Goal: Task Accomplishment & Management: Use online tool/utility

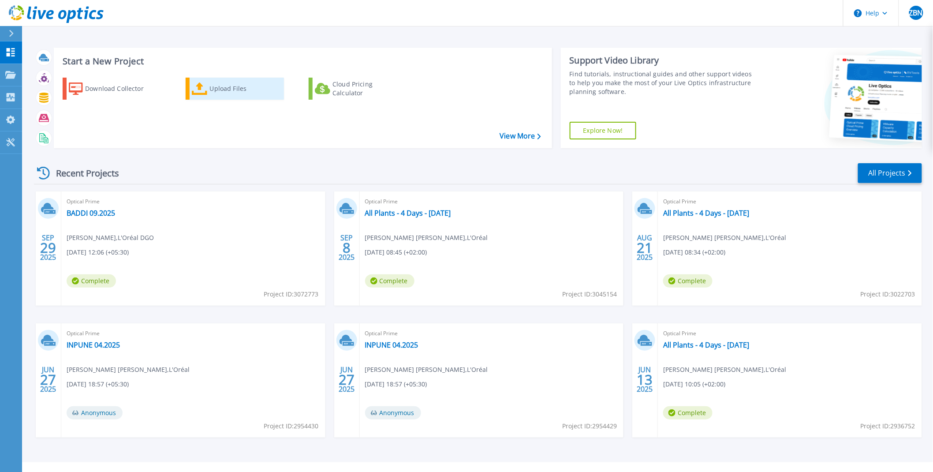
click at [199, 91] on icon at bounding box center [200, 88] width 16 height 13
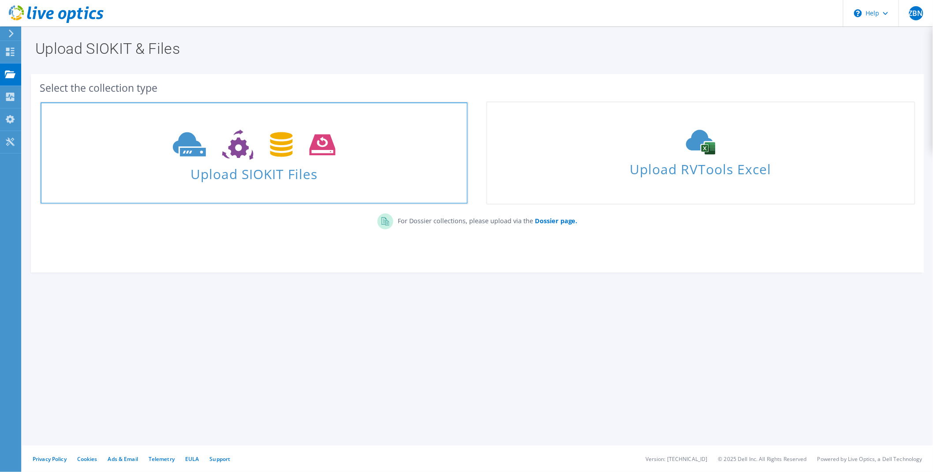
click at [358, 165] on span "Upload SIOKIT Files" at bounding box center [254, 171] width 427 height 19
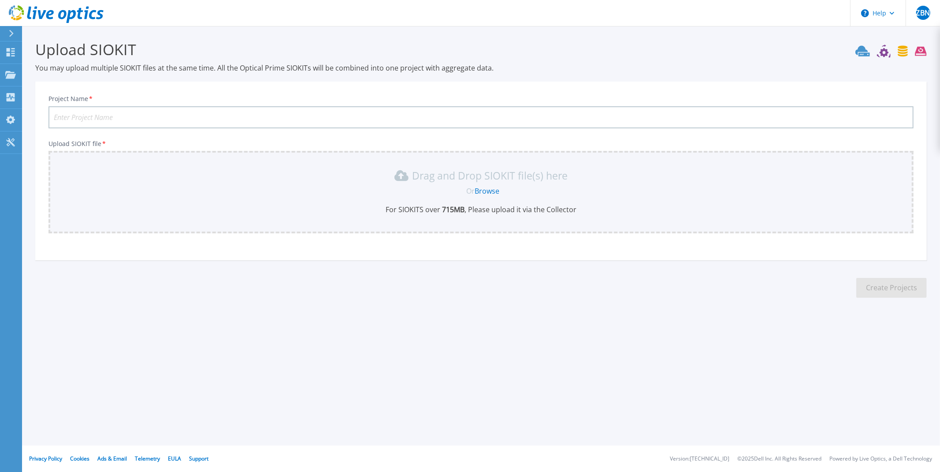
click at [399, 118] on input "Project Name *" at bounding box center [480, 117] width 865 height 22
click at [195, 116] on input "All Plants - 4 Days -" at bounding box center [480, 117] width 865 height 22
type input "All Plants - 4 Days - 02.10.2025"
click at [485, 190] on link "Browse" at bounding box center [487, 191] width 25 height 10
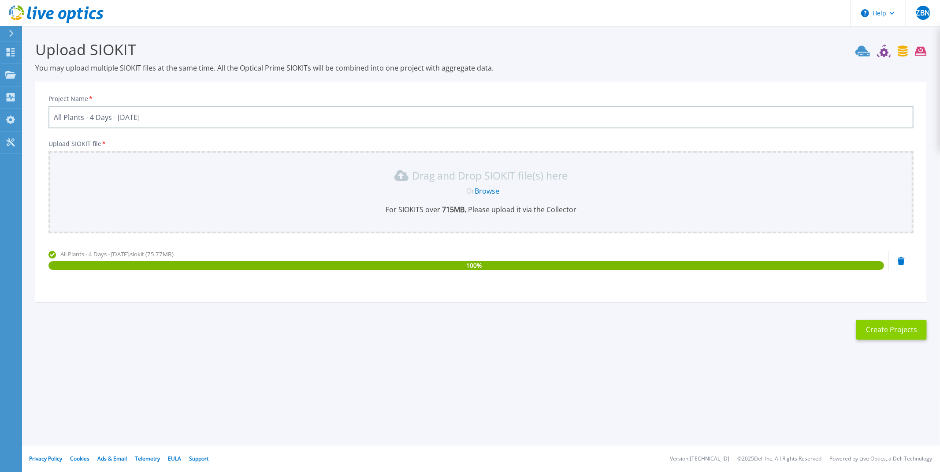
click at [886, 327] on button "Create Projects" at bounding box center [892, 330] width 71 height 20
